Goal: Transaction & Acquisition: Purchase product/service

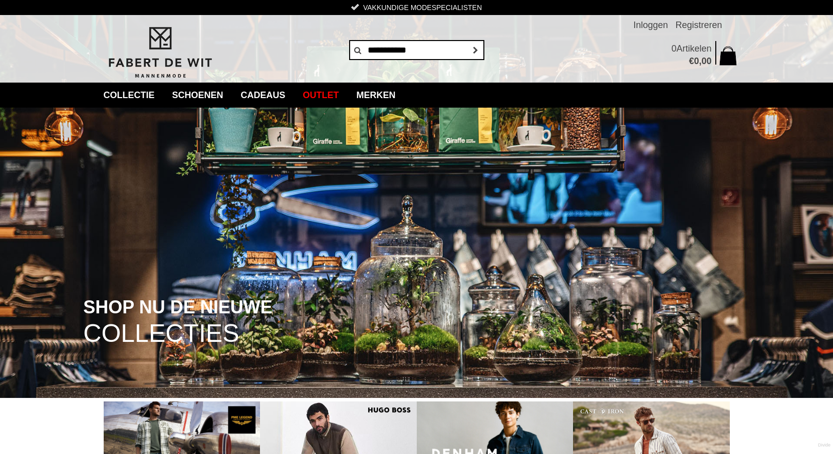
type input "**********"
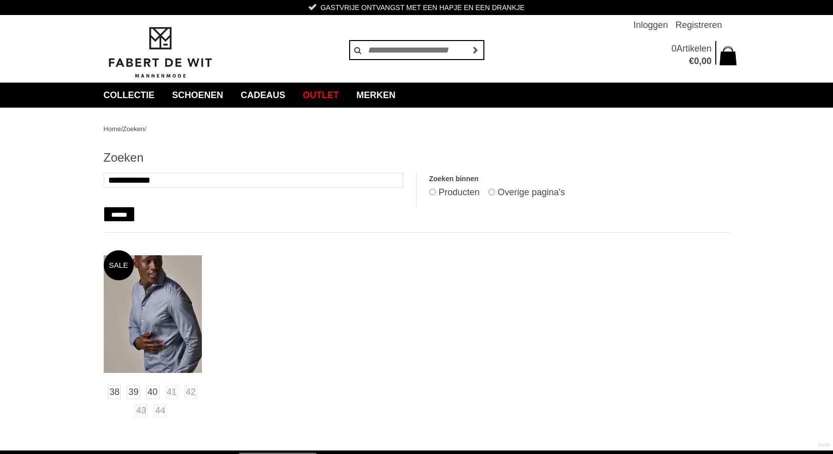
click at [151, 307] on img at bounding box center [153, 314] width 98 height 118
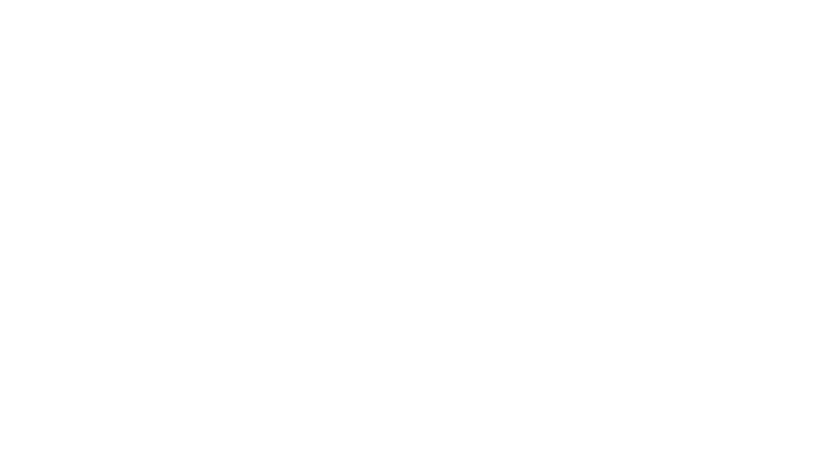
scroll to position [100, 0]
